Goal: Find specific page/section: Locate a particular part of the current website

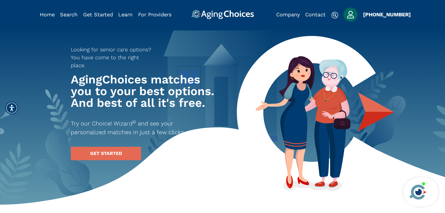
click at [350, 11] on img "Popover trigger" at bounding box center [350, 15] width 14 height 14
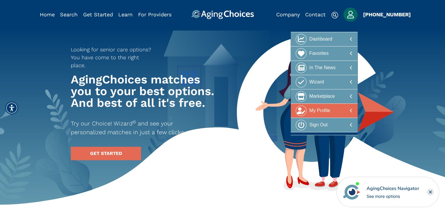
click at [345, 110] on div at bounding box center [323, 111] width 57 height 11
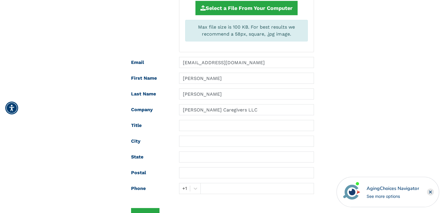
scroll to position [58, 0]
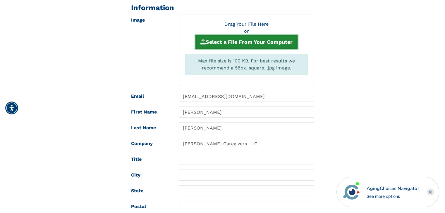
click at [241, 38] on button "Select a File From Your Computer" at bounding box center [246, 42] width 102 height 14
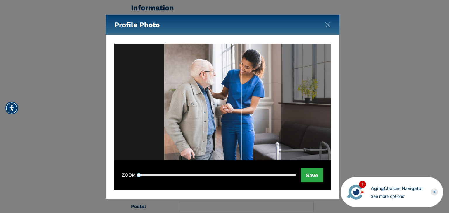
drag, startPoint x: 216, startPoint y: 93, endPoint x: 245, endPoint y: 92, distance: 29.8
click at [245, 92] on div at bounding box center [222, 102] width 117 height 117
click at [312, 177] on button "Save" at bounding box center [312, 175] width 22 height 14
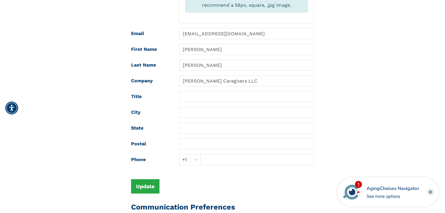
scroll to position [175, 0]
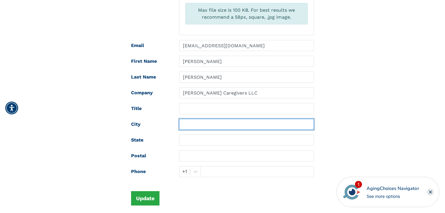
click at [201, 122] on input "text" at bounding box center [246, 124] width 135 height 11
type input "Canterbury"
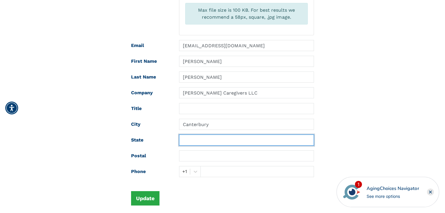
type input "Connecticut"
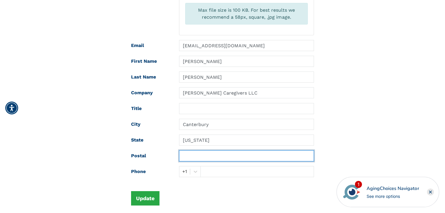
type input "06331"
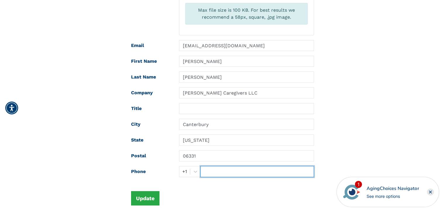
click at [224, 170] on input "text" at bounding box center [256, 171] width 113 height 11
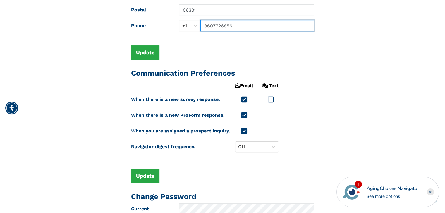
scroll to position [321, 0]
type input "8607726856"
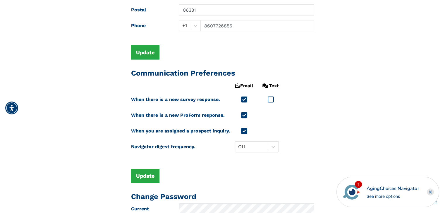
click at [269, 100] on icon at bounding box center [270, 99] width 6 height 7
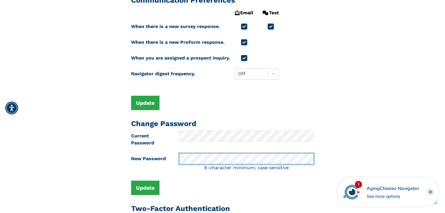
scroll to position [409, 0]
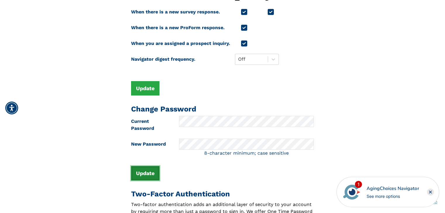
click at [144, 173] on button "Update" at bounding box center [145, 173] width 28 height 14
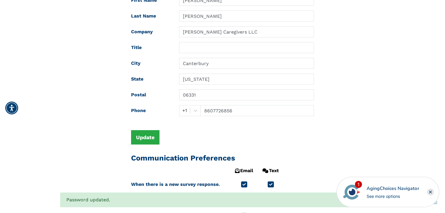
scroll to position [234, 0]
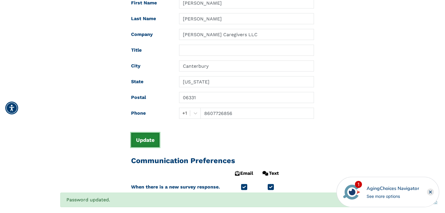
click at [148, 140] on button "Update" at bounding box center [145, 140] width 28 height 14
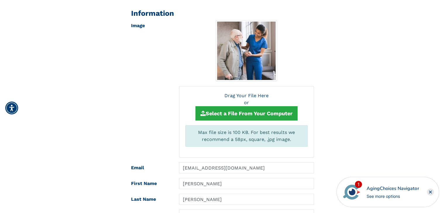
scroll to position [0, 0]
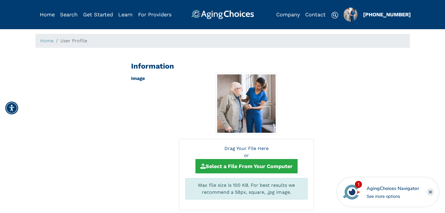
click at [348, 15] on img "Popover trigger" at bounding box center [350, 15] width 14 height 14
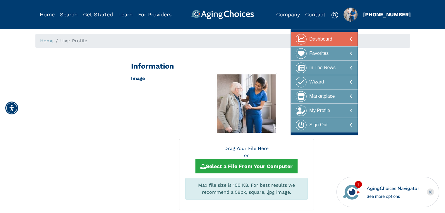
click at [333, 40] on div at bounding box center [323, 39] width 57 height 11
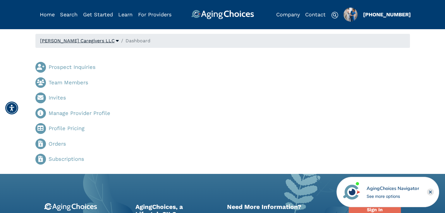
click at [69, 41] on span "[PERSON_NAME] Caregivers LLC" at bounding box center [77, 41] width 75 height 6
click at [205, 61] on div "Prospect Inquiries Team Members Invites Manage Provider Profile Profile Pricing…" at bounding box center [126, 111] width 191 height 117
click at [69, 14] on link "Search" at bounding box center [69, 14] width 18 height 6
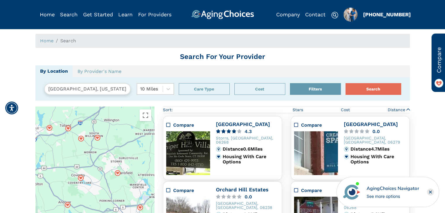
click at [115, 91] on input "Storrs, Connecticut, USA 06268" at bounding box center [87, 89] width 87 height 12
drag, startPoint x: 121, startPoint y: 90, endPoint x: 46, endPoint y: 95, distance: 74.7
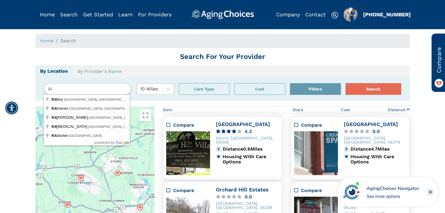
type input "k"
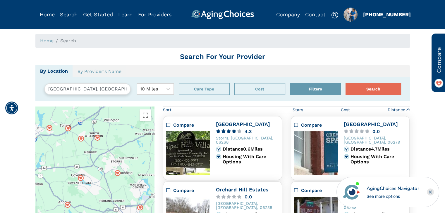
type input "Canterbury, CT 06331, USA"
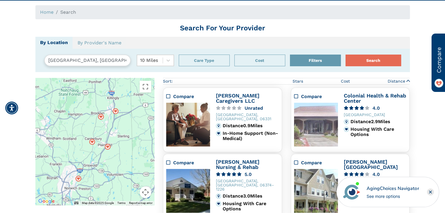
scroll to position [19, 0]
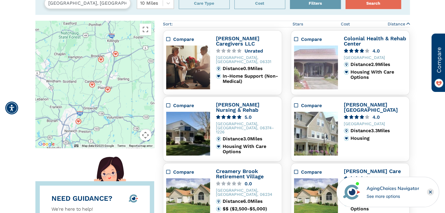
scroll to position [77, 0]
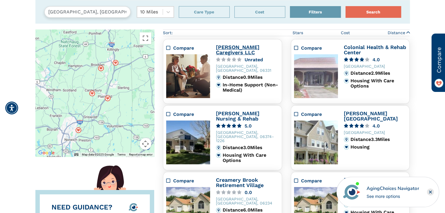
click at [248, 46] on link "[PERSON_NAME] Caregivers LLC" at bounding box center [238, 49] width 44 height 11
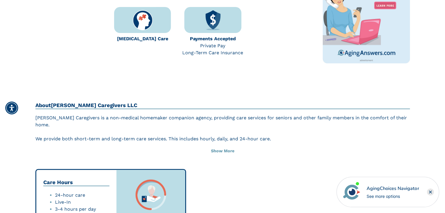
scroll to position [234, 0]
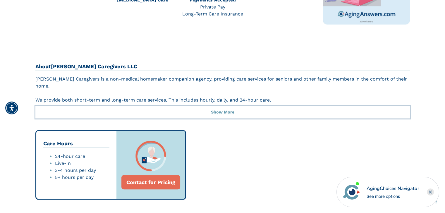
click at [227, 113] on button "Show More" at bounding box center [222, 112] width 374 height 13
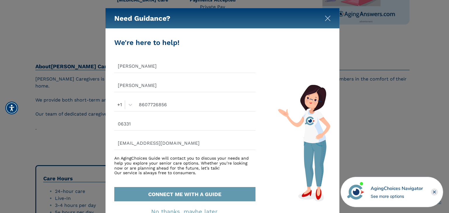
click at [327, 19] on img "Close" at bounding box center [328, 18] width 6 height 6
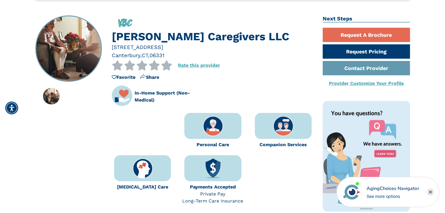
scroll to position [0, 0]
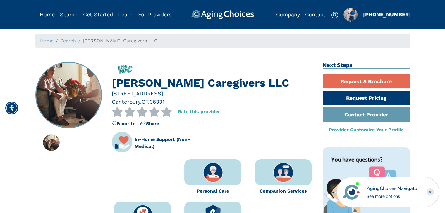
click at [354, 16] on img "Popover trigger" at bounding box center [350, 15] width 14 height 14
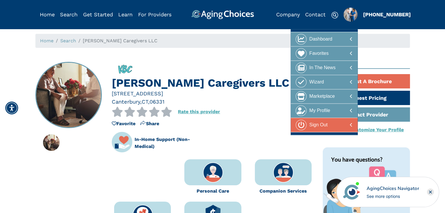
click at [325, 123] on div "Sign Out" at bounding box center [318, 125] width 18 height 11
